Goal: Transaction & Acquisition: Obtain resource

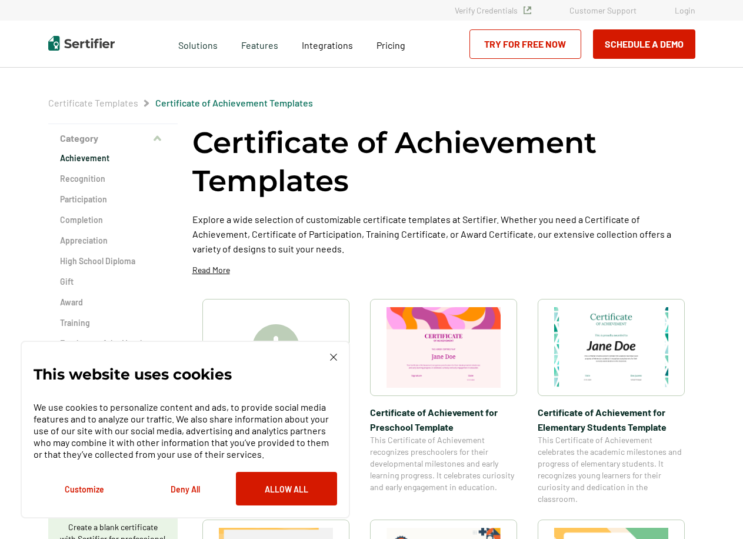
click at [332, 360] on img at bounding box center [333, 356] width 7 height 7
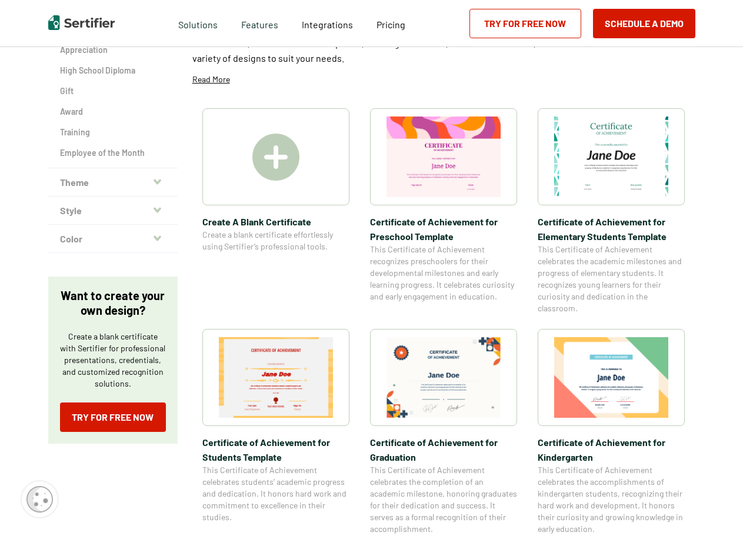
scroll to position [235, 0]
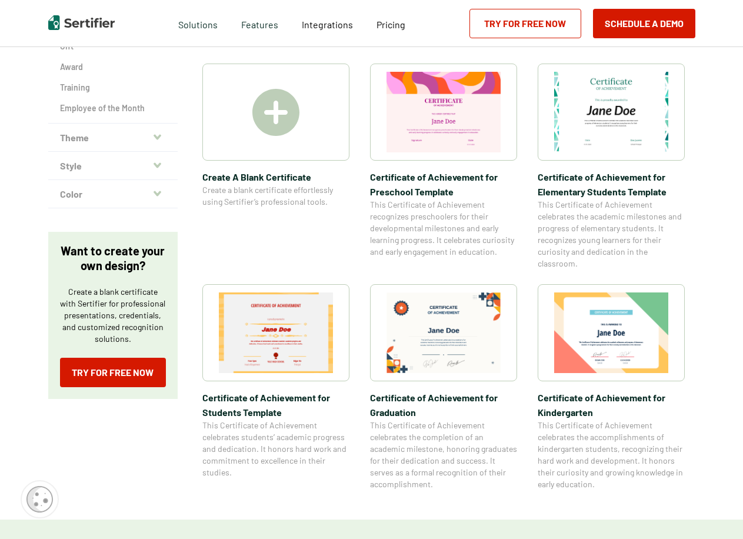
click at [440, 332] on img at bounding box center [443, 332] width 114 height 81
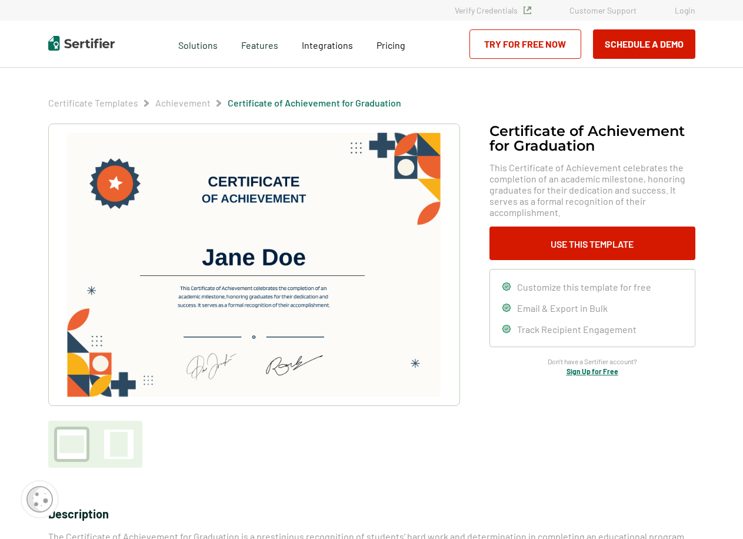
click at [242, 259] on img at bounding box center [253, 264] width 374 height 265
click at [242, 261] on img at bounding box center [253, 264] width 374 height 265
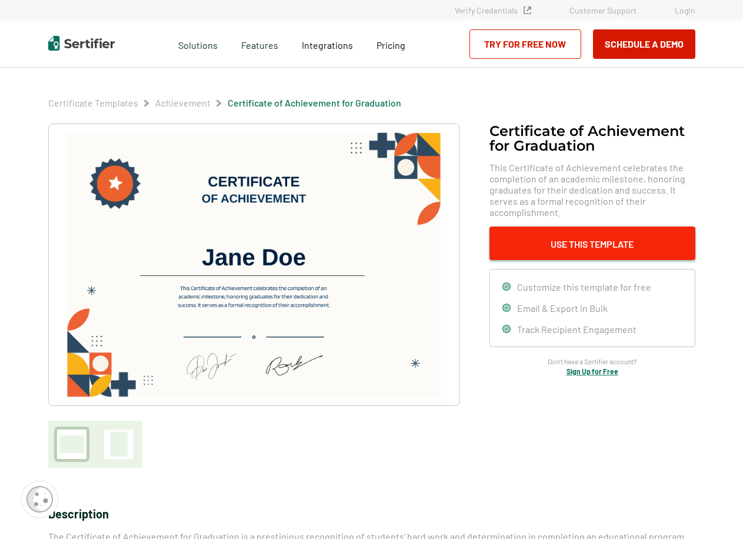
click at [549, 238] on button "Use This Template" at bounding box center [592, 243] width 206 height 34
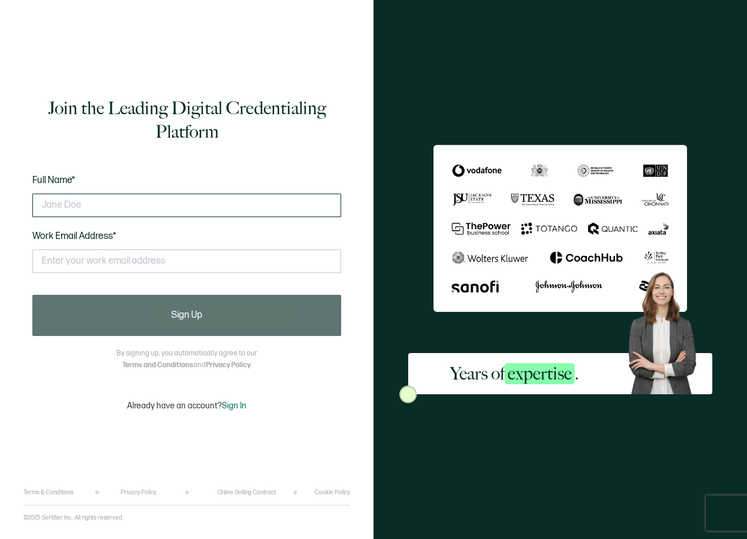
click at [148, 200] on input "text" at bounding box center [186, 205] width 309 height 24
type input "FNU, Si Thu"
